Goal: Information Seeking & Learning: Check status

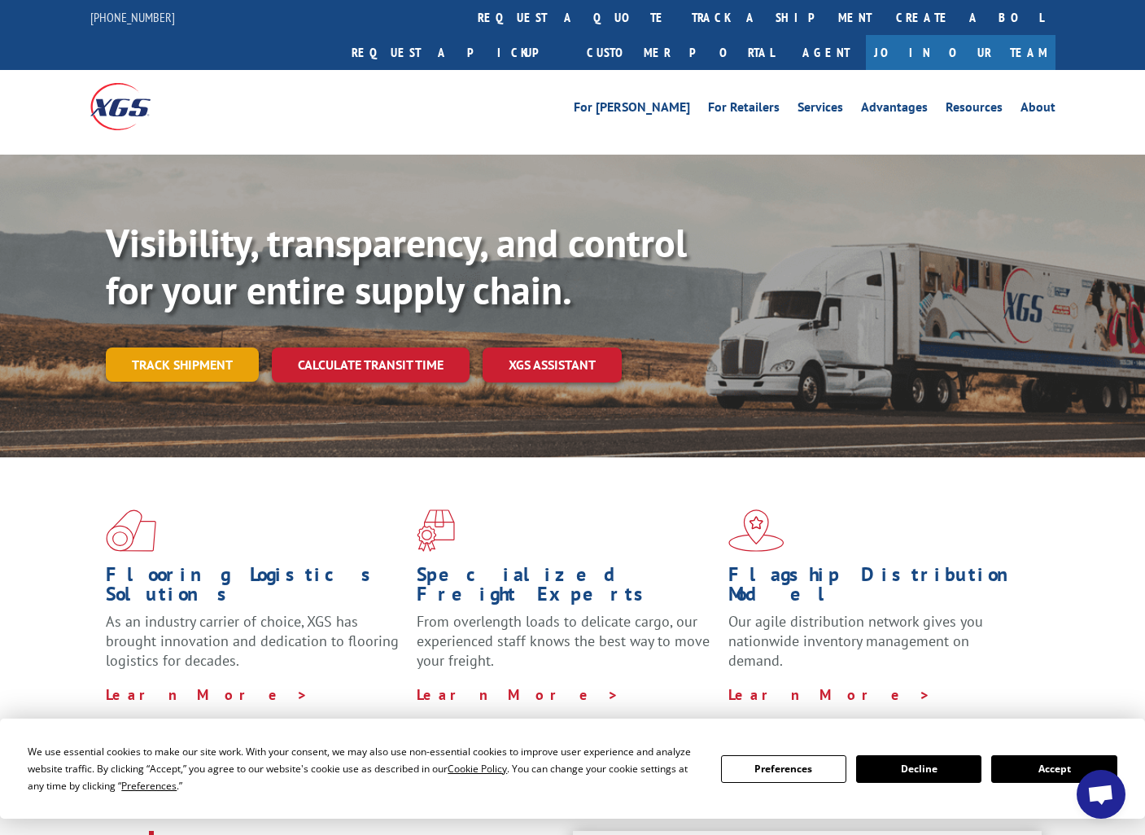
click at [187, 347] on link "Track shipment" at bounding box center [182, 364] width 153 height 34
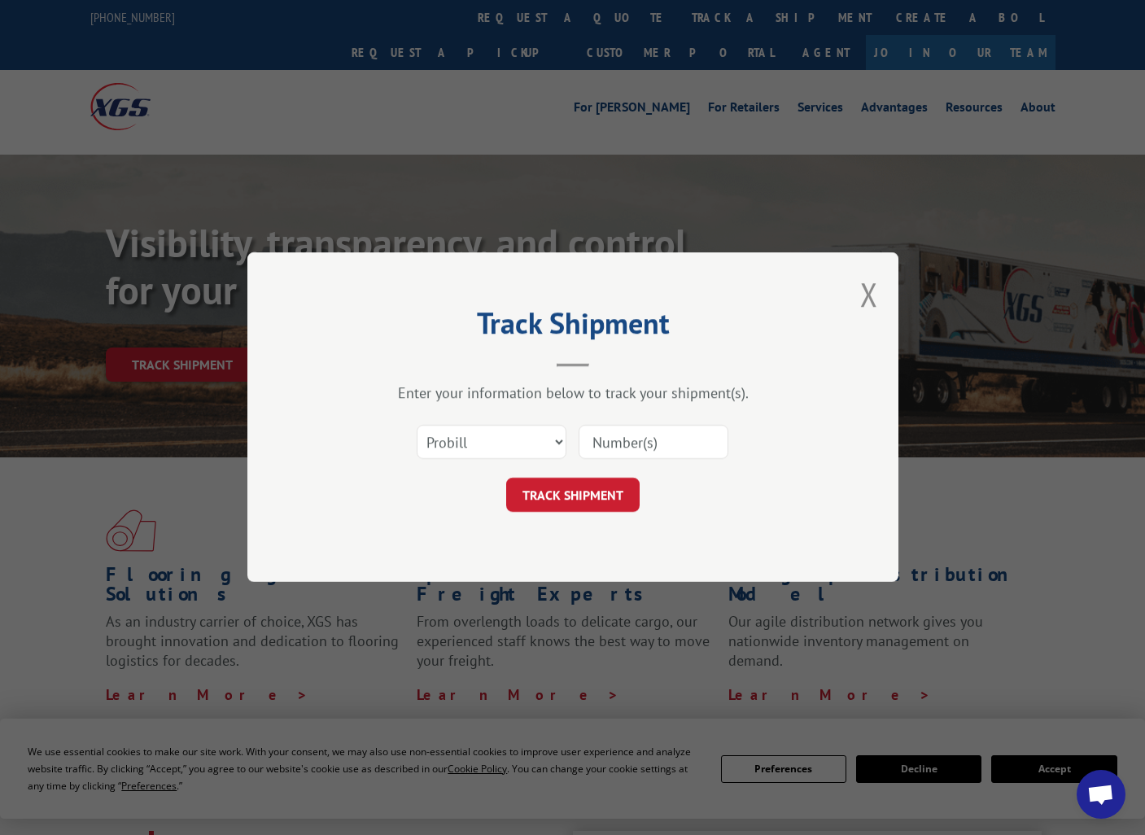
click at [591, 443] on input at bounding box center [653, 442] width 150 height 34
paste input "358931"
type input "358931"
click at [552, 446] on select "Select category... Probill BOL PO" at bounding box center [492, 442] width 150 height 34
select select "bol"
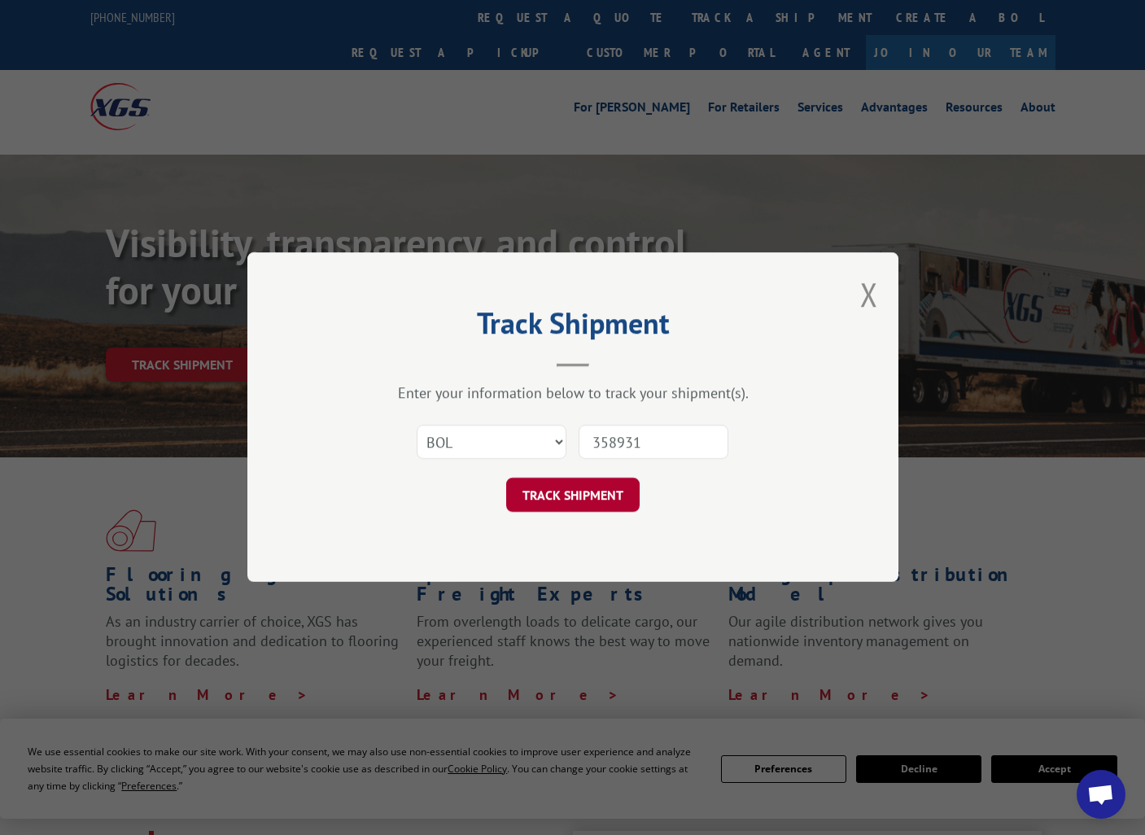
click at [597, 501] on button "TRACK SHIPMENT" at bounding box center [572, 495] width 133 height 34
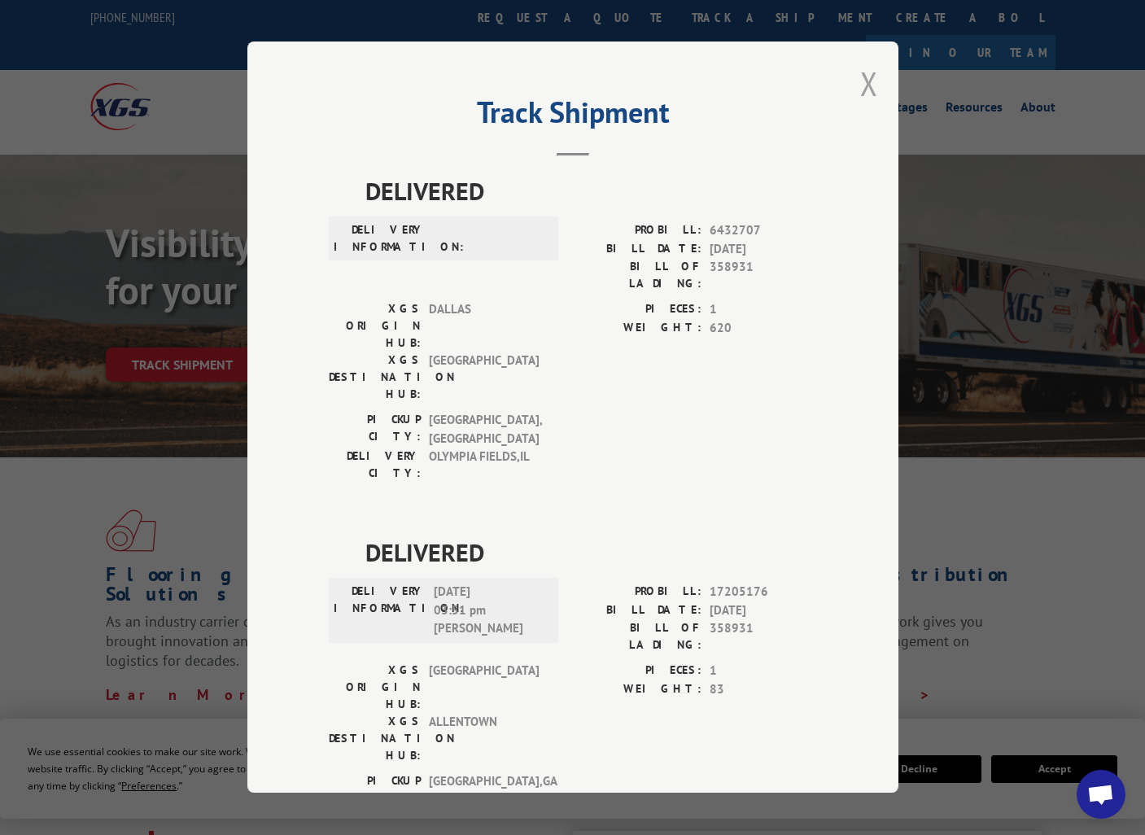
click at [870, 84] on button "Close modal" at bounding box center [869, 83] width 18 height 43
